Goal: Check status: Check status

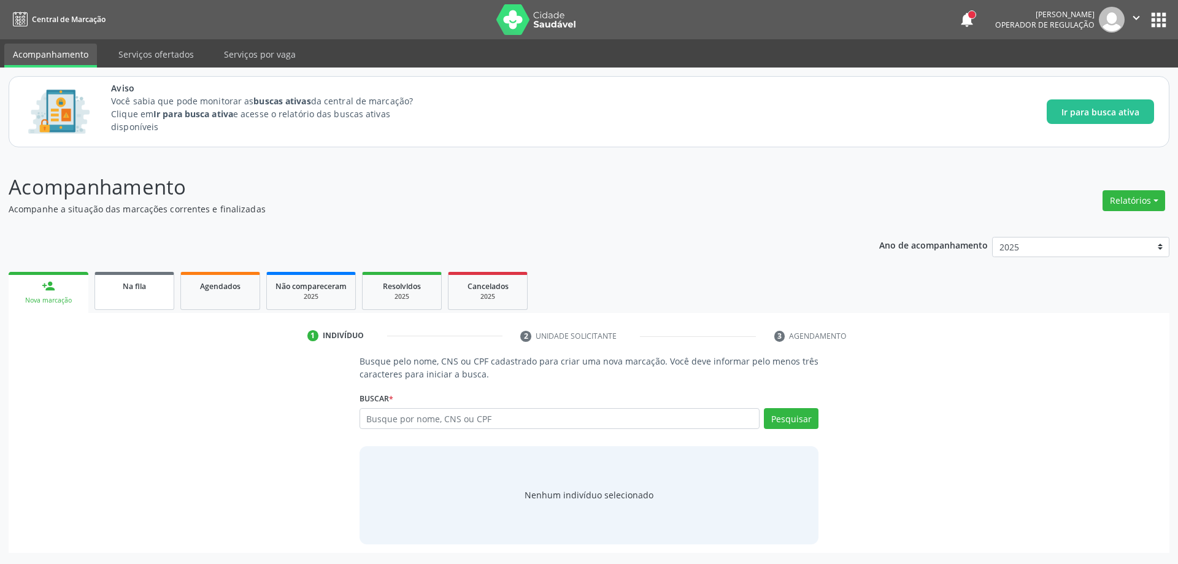
click at [98, 294] on link "Na fila" at bounding box center [134, 291] width 80 height 38
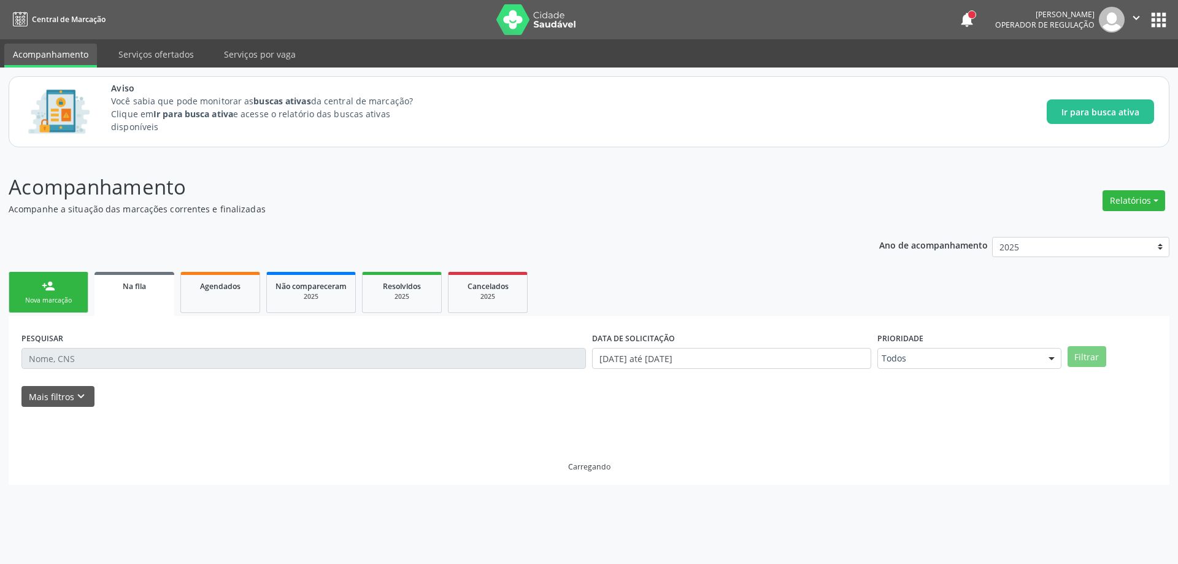
click at [119, 298] on link "Na fila" at bounding box center [134, 294] width 80 height 44
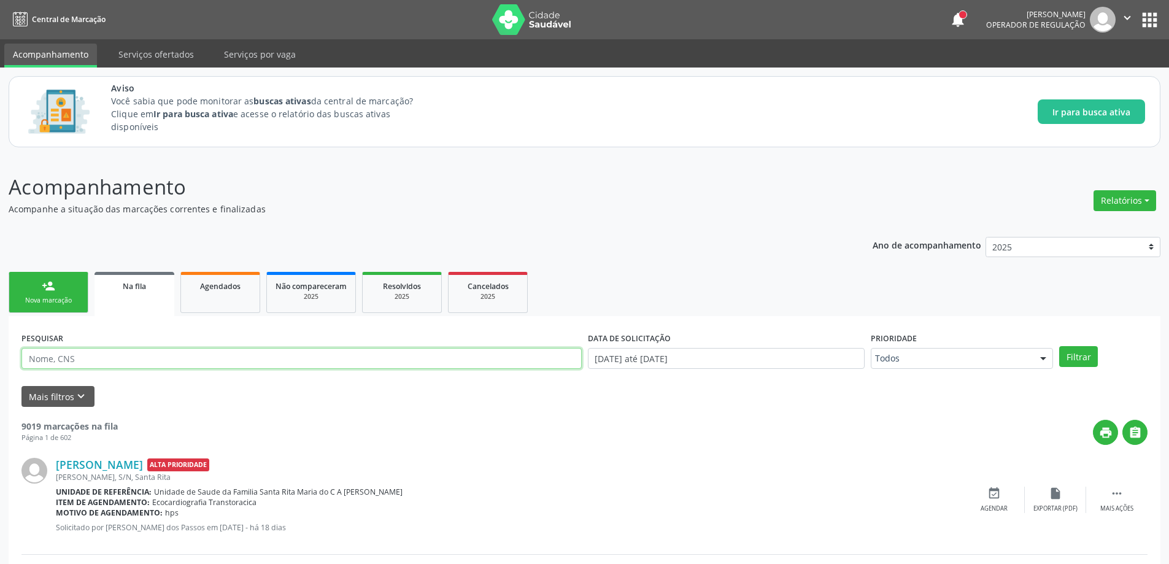
paste input "700105904149313"
click at [1087, 363] on button "Filtrar" at bounding box center [1078, 356] width 39 height 21
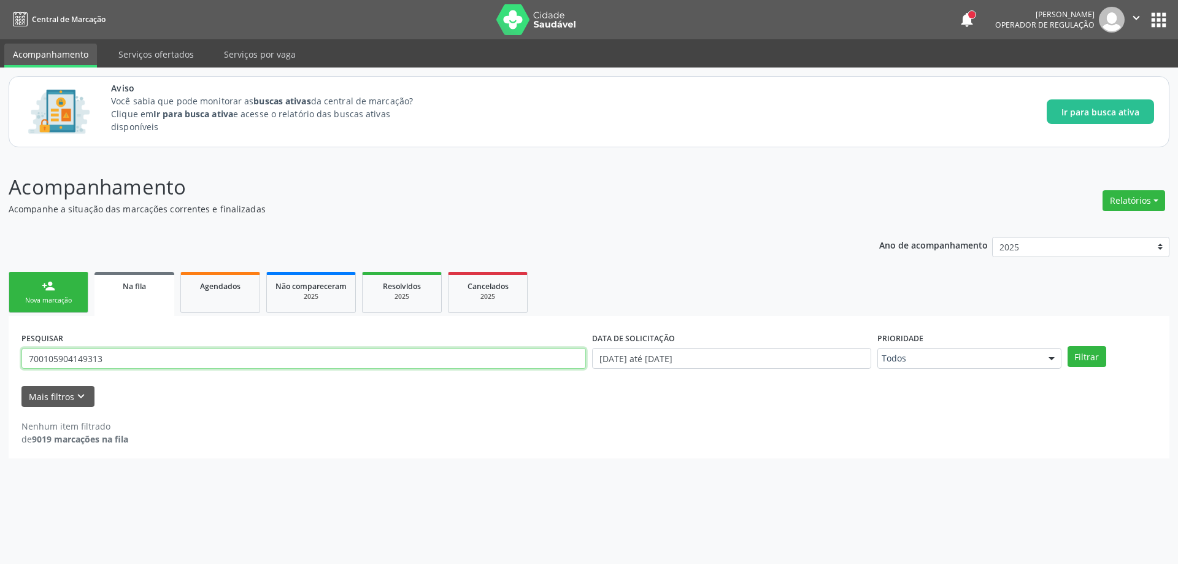
click at [166, 360] on input "700105904149313" at bounding box center [303, 358] width 564 height 21
type input "7"
click at [1083, 356] on button "Filtrar" at bounding box center [1086, 356] width 39 height 21
click at [215, 358] on input "708704192691098" at bounding box center [303, 358] width 564 height 21
type input "7"
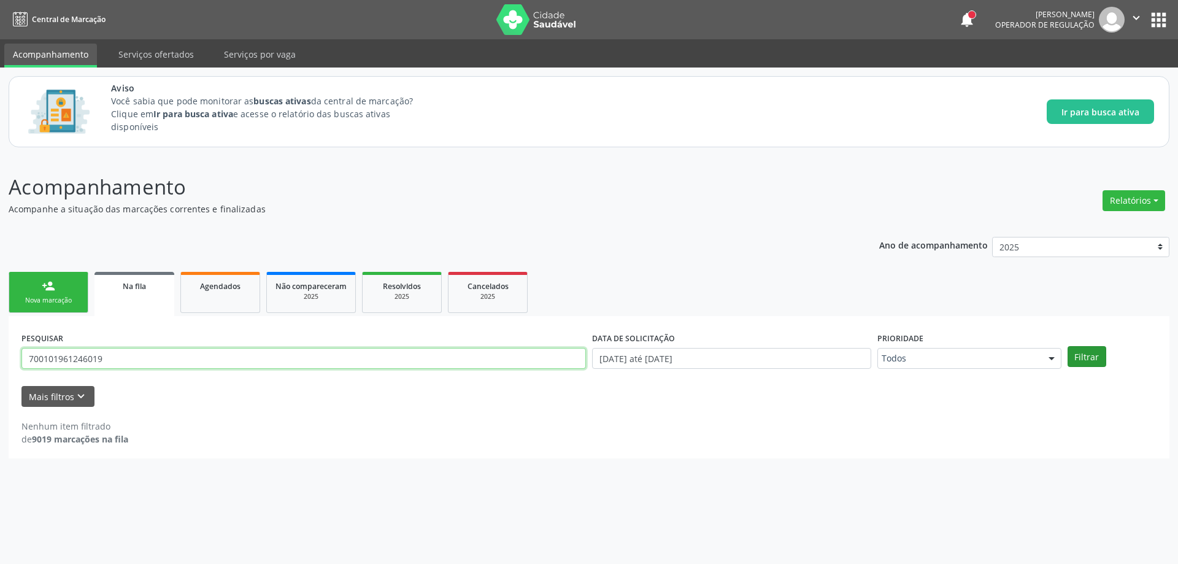
type input "700101961246019"
click at [1075, 356] on button "Filtrar" at bounding box center [1086, 356] width 39 height 21
